Goal: Transaction & Acquisition: Book appointment/travel/reservation

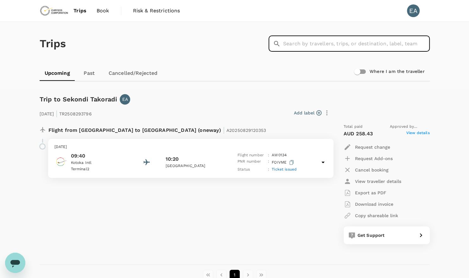
click at [288, 42] on input "text" at bounding box center [356, 44] width 147 height 16
click at [316, 47] on input "text" at bounding box center [356, 44] width 147 height 16
type input "a"
click at [90, 78] on link "Past" at bounding box center [89, 73] width 28 height 15
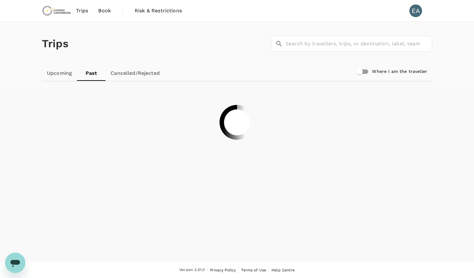
click at [84, 10] on span "Trips" at bounding box center [82, 11] width 12 height 8
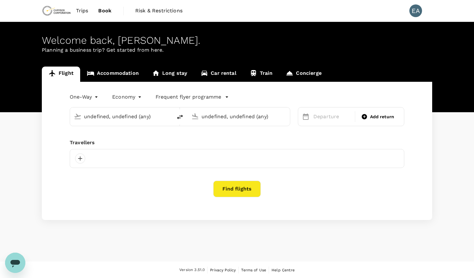
type input "Kotoka Intl (ACC)"
type input "[GEOGRAPHIC_DATA] (TKD)"
type input "Kotoka Intl (ACC)"
type input "[GEOGRAPHIC_DATA] (TKD)"
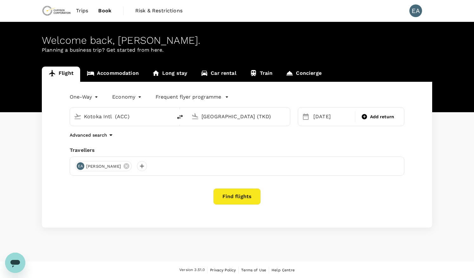
click at [129, 117] on input "Kotoka Intl (ACC)" at bounding box center [121, 116] width 75 height 10
type input "Kotoka Intl (ACC)"
click at [230, 115] on input "[GEOGRAPHIC_DATA] (TKD)" at bounding box center [238, 116] width 75 height 10
click at [265, 137] on div "Kotoka Intl ACC" at bounding box center [244, 141] width 136 height 10
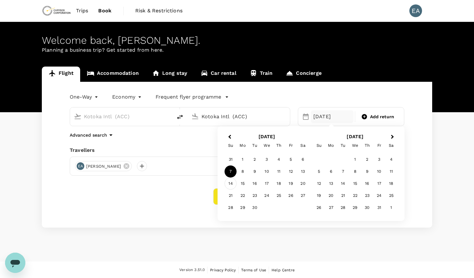
type input "Kotoka Intl (ACC)"
click at [231, 185] on div "14" at bounding box center [230, 183] width 12 height 12
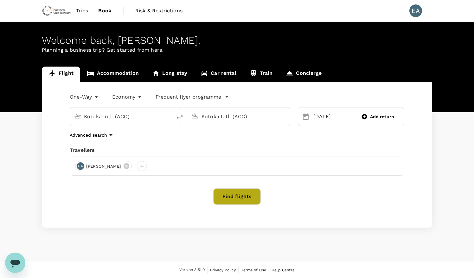
click at [234, 191] on button "Find flights" at bounding box center [236, 196] width 47 height 16
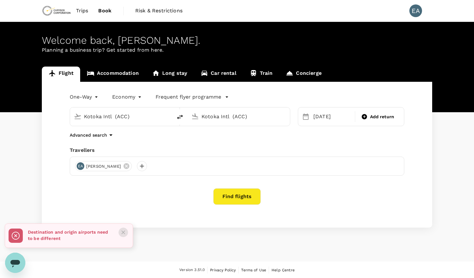
click at [122, 232] on icon "Close" at bounding box center [123, 232] width 6 height 6
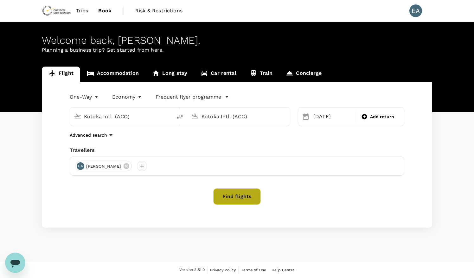
click at [217, 196] on button "Find flights" at bounding box center [236, 196] width 47 height 16
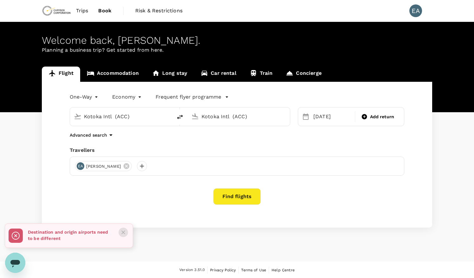
click at [126, 234] on button "Close" at bounding box center [122, 231] width 9 height 9
click at [130, 118] on input "Kotoka Intl (ACC)" at bounding box center [121, 116] width 75 height 10
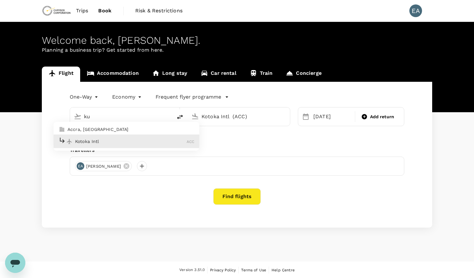
type input "k"
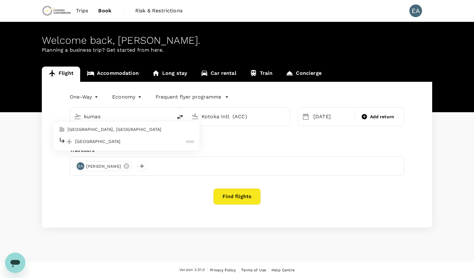
click at [129, 136] on div "[GEOGRAPHIC_DATA] KMS" at bounding box center [127, 141] width 136 height 10
type input "[GEOGRAPHIC_DATA] (KMS)"
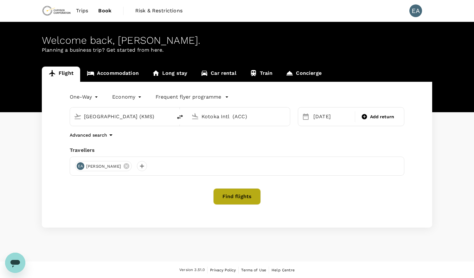
click at [225, 198] on button "Find flights" at bounding box center [236, 196] width 47 height 16
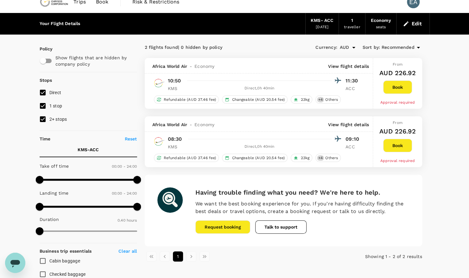
scroll to position [9, 0]
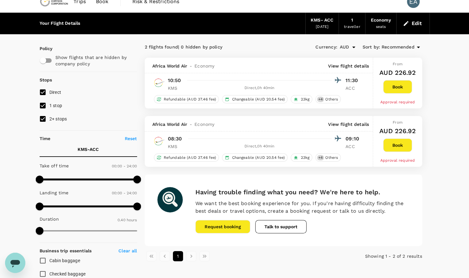
click at [131, 135] on p "Reset" at bounding box center [131, 138] width 12 height 6
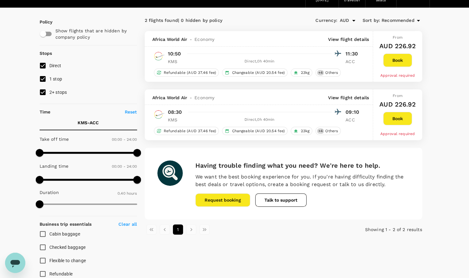
scroll to position [0, 0]
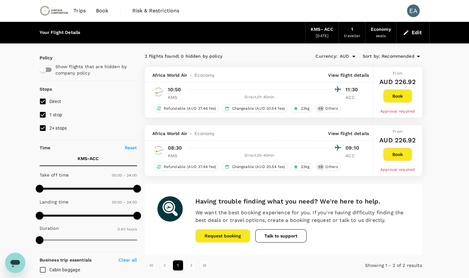
click at [189, 263] on li "pagination navigation" at bounding box center [191, 265] width 13 height 10
click at [203, 265] on li "pagination navigation" at bounding box center [204, 265] width 13 height 10
click at [354, 56] on icon "Open" at bounding box center [353, 57] width 3 height 2
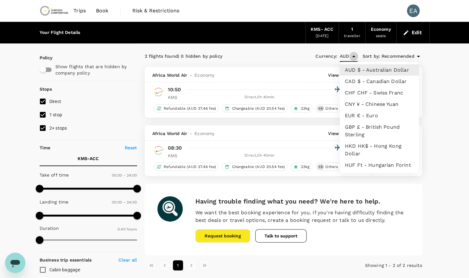
click at [354, 56] on icon "Close" at bounding box center [353, 56] width 3 height 2
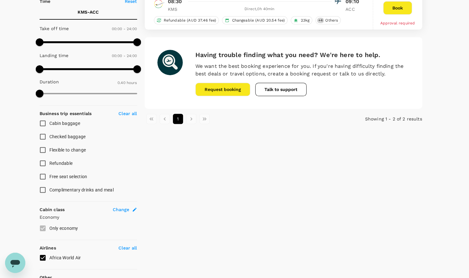
scroll to position [147, 0]
